Goal: Find specific page/section: Locate a particular part of the current website

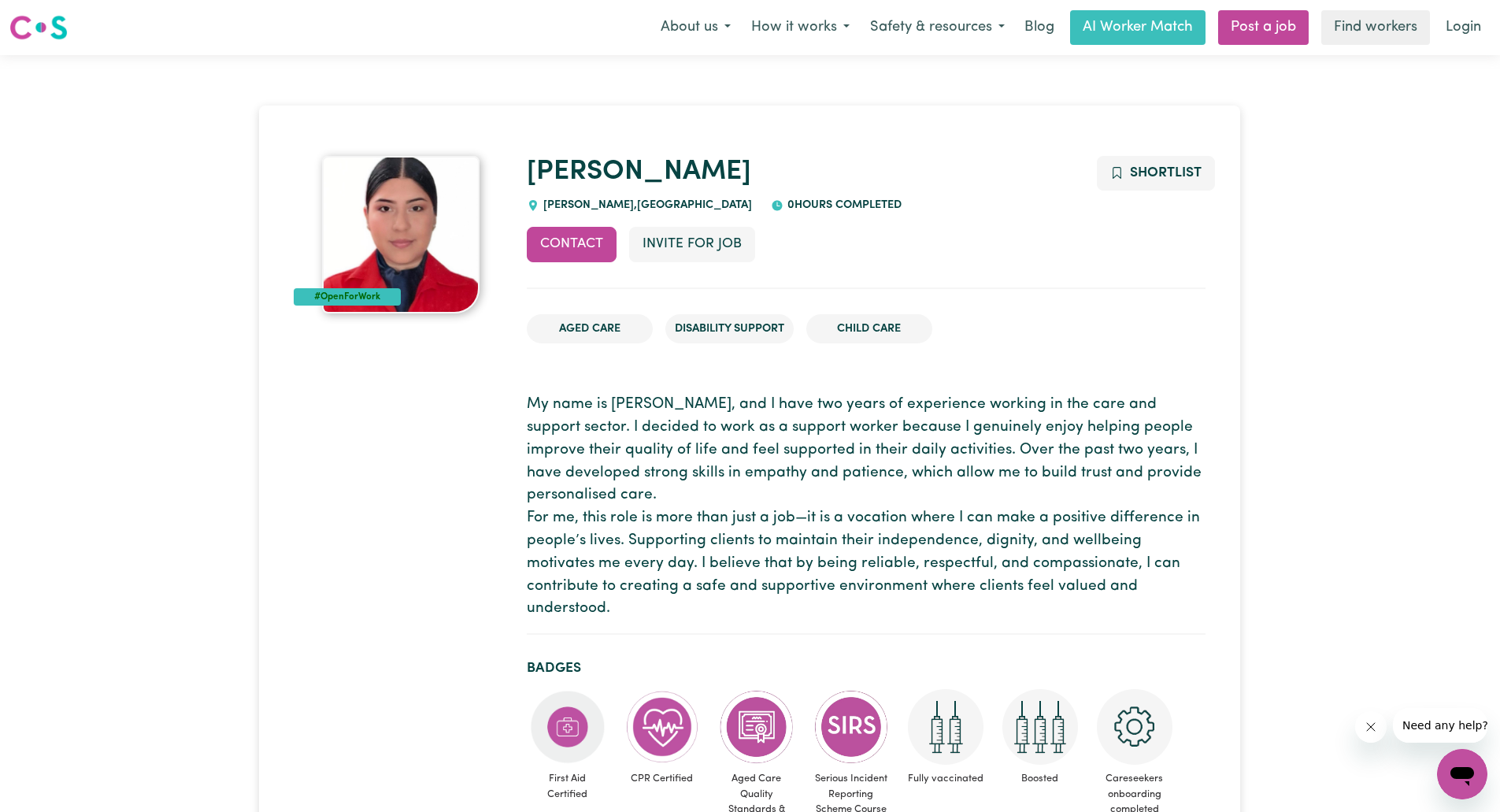
click at [685, 489] on p "My name is [PERSON_NAME], and I have two years of experience working in the car…" at bounding box center [866, 507] width 679 height 227
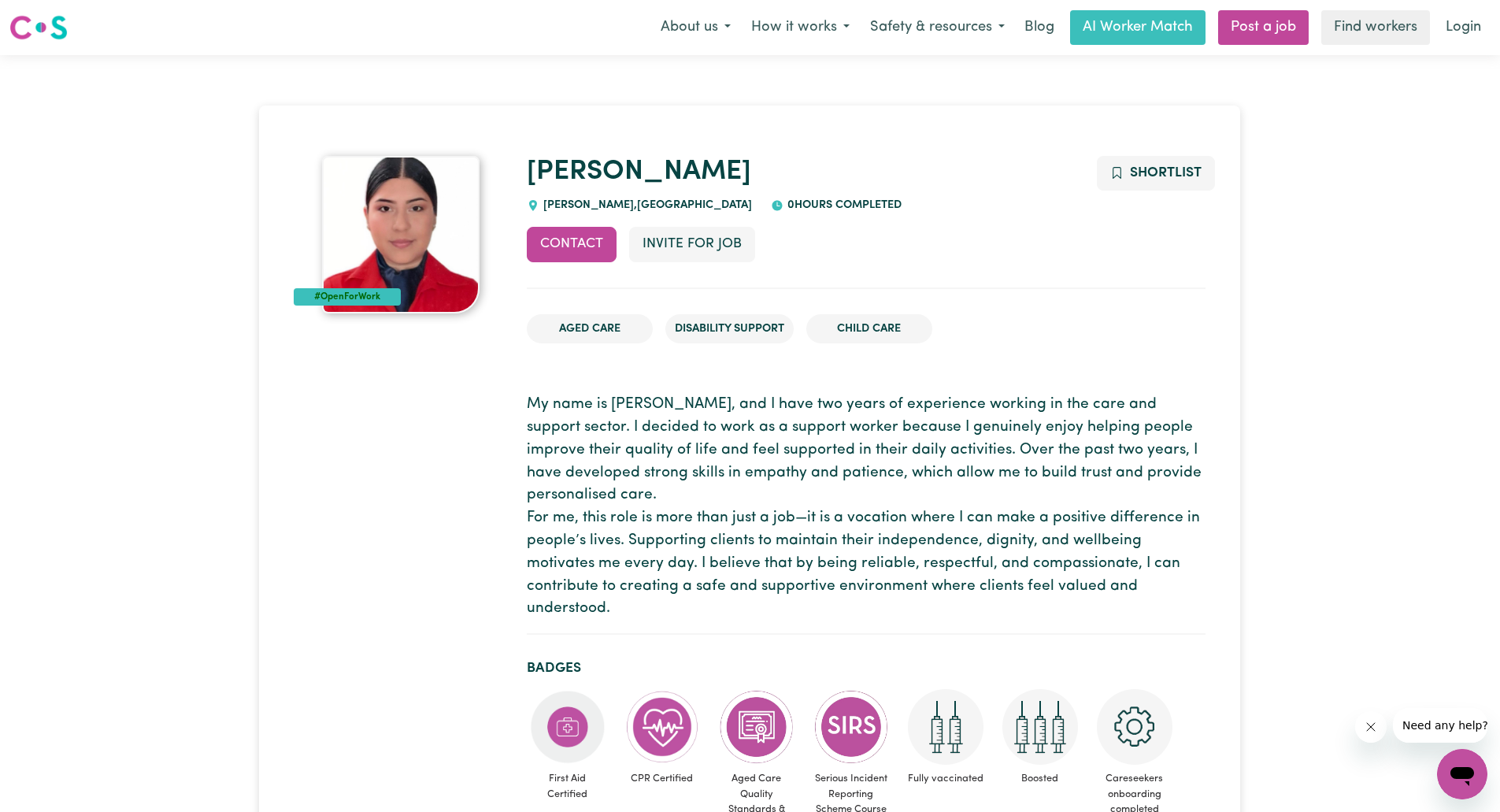
click at [635, 434] on p "My name is [PERSON_NAME], and I have two years of experience working in the car…" at bounding box center [866, 507] width 679 height 227
